Goal: Entertainment & Leisure: Browse casually

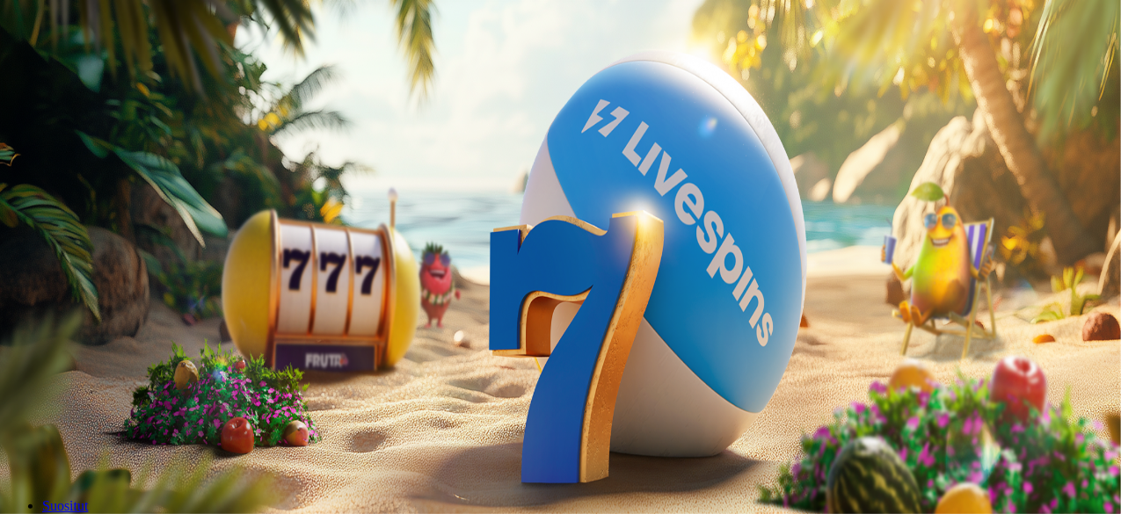
click at [54, 70] on span "Talletus" at bounding box center [34, 63] width 40 height 13
click at [120, 449] on span "TALLETA JA PELAA" at bounding box center [67, 455] width 106 height 13
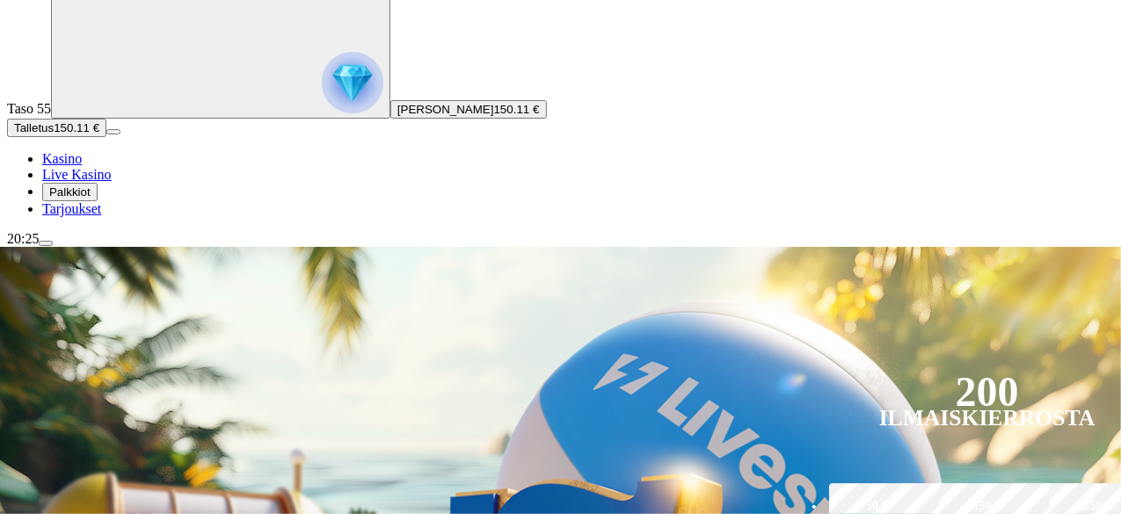
scroll to position [264, 0]
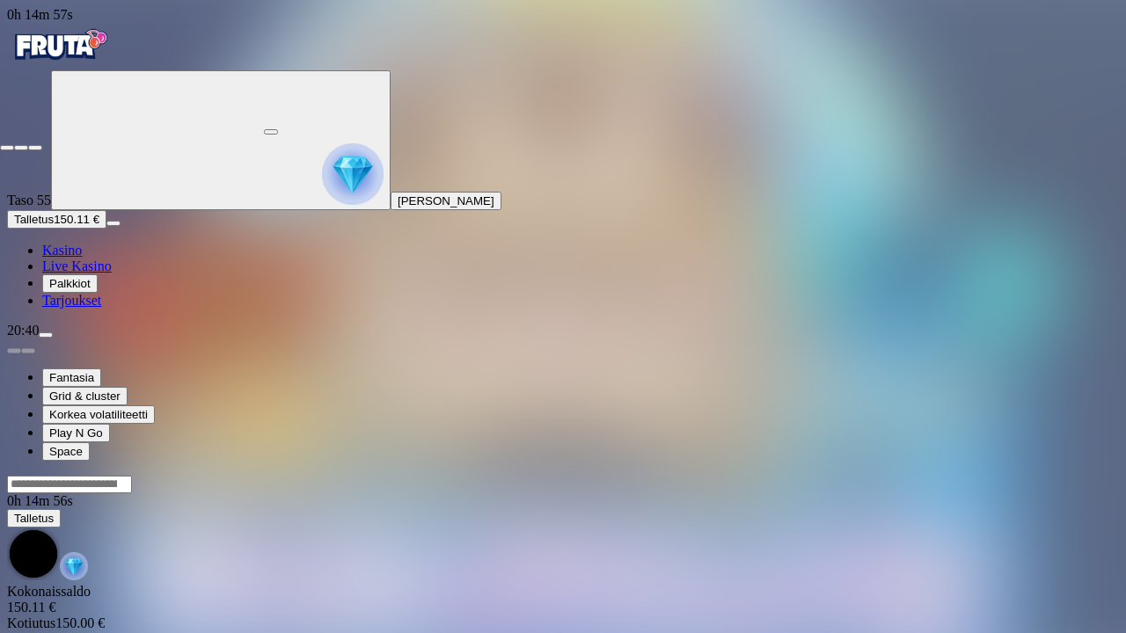
click at [35, 148] on span "fullscreen-exit icon" at bounding box center [35, 148] width 0 height 0
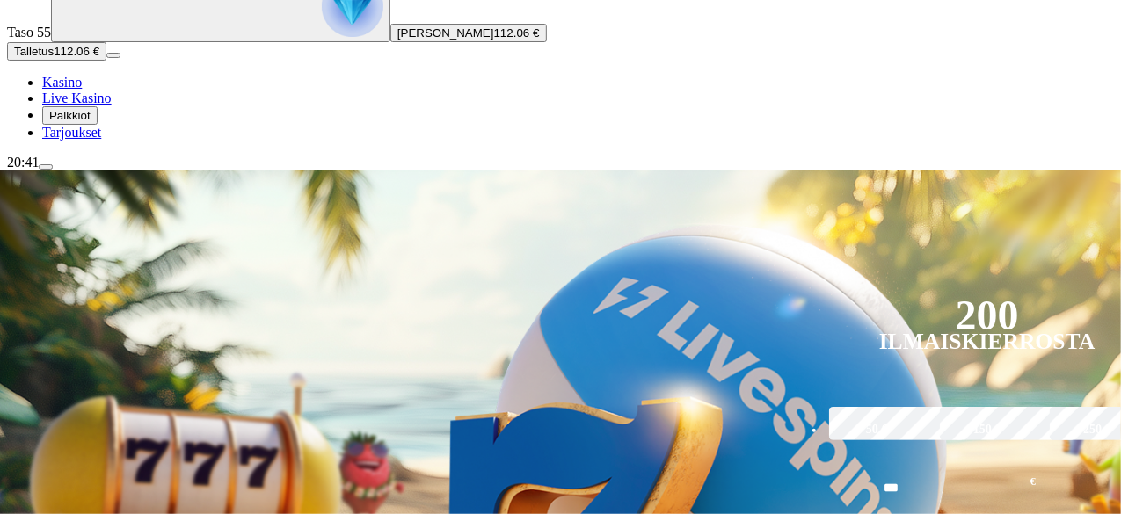
scroll to position [176, 0]
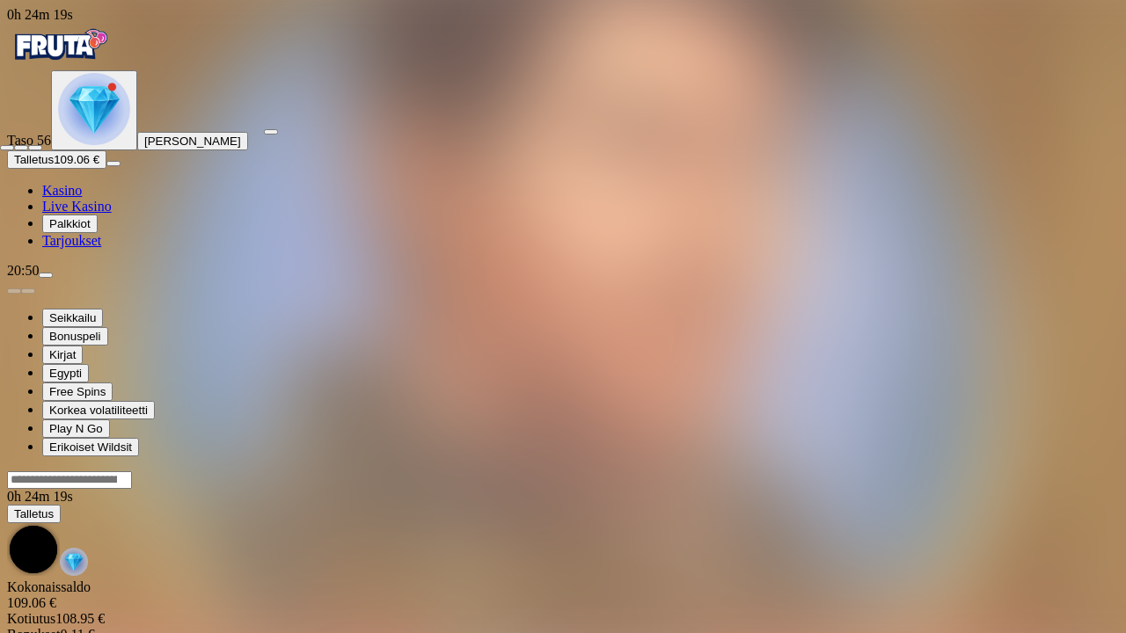
click at [7, 148] on span "close icon" at bounding box center [7, 148] width 0 height 0
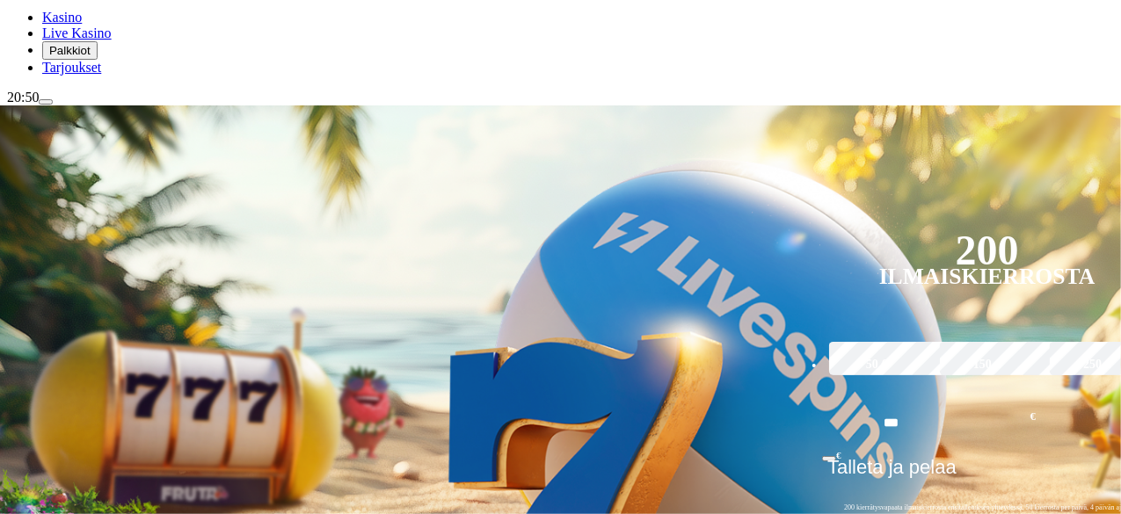
scroll to position [352, 0]
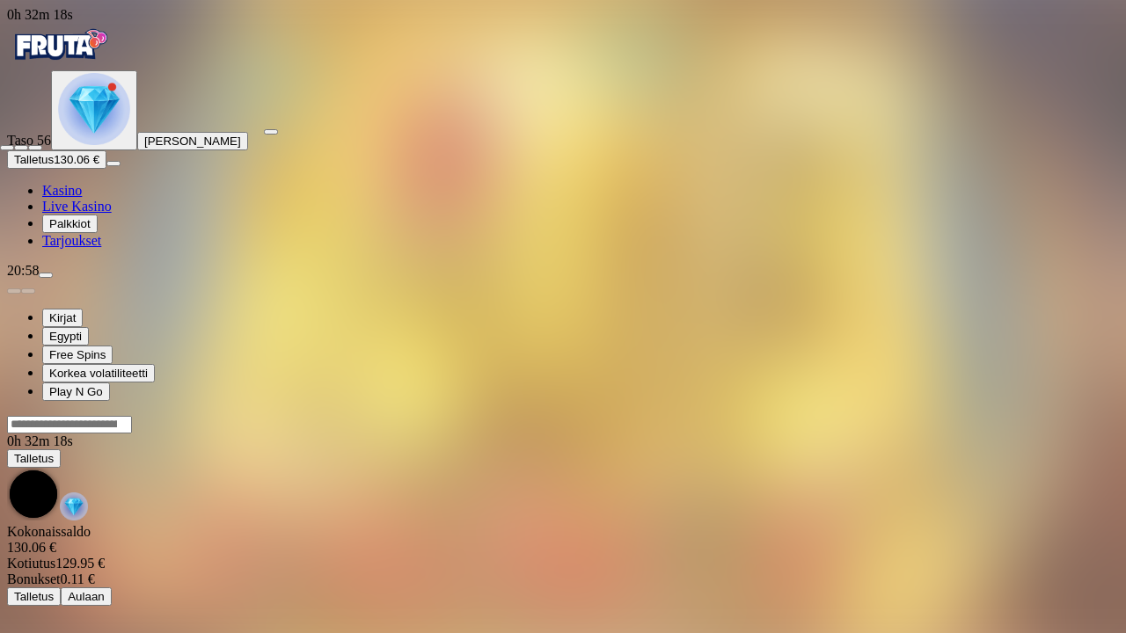
click at [35, 148] on span "fullscreen-exit icon" at bounding box center [35, 148] width 0 height 0
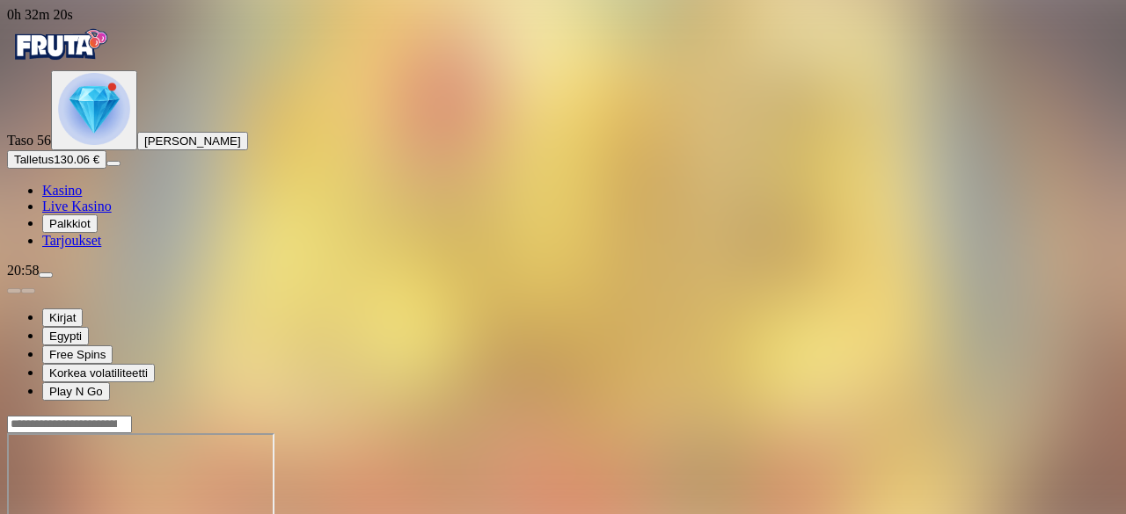
click at [99, 169] on button "Talletus 130.06 €" at bounding box center [56, 159] width 99 height 18
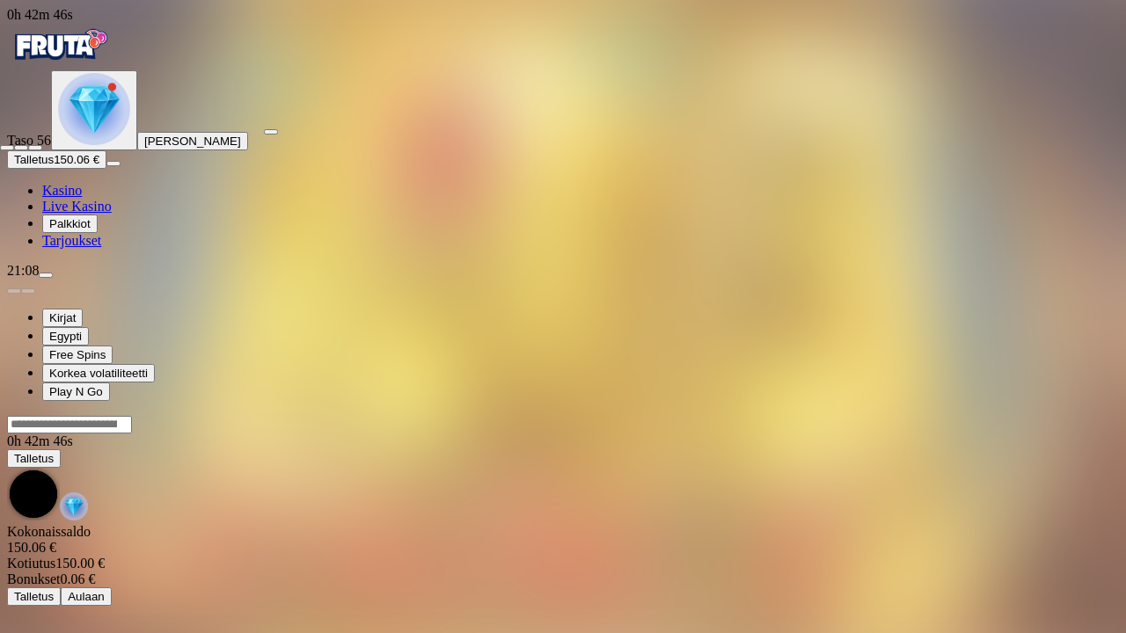
click at [35, 148] on span "fullscreen-exit icon" at bounding box center [35, 148] width 0 height 0
